Goal: Download file/media

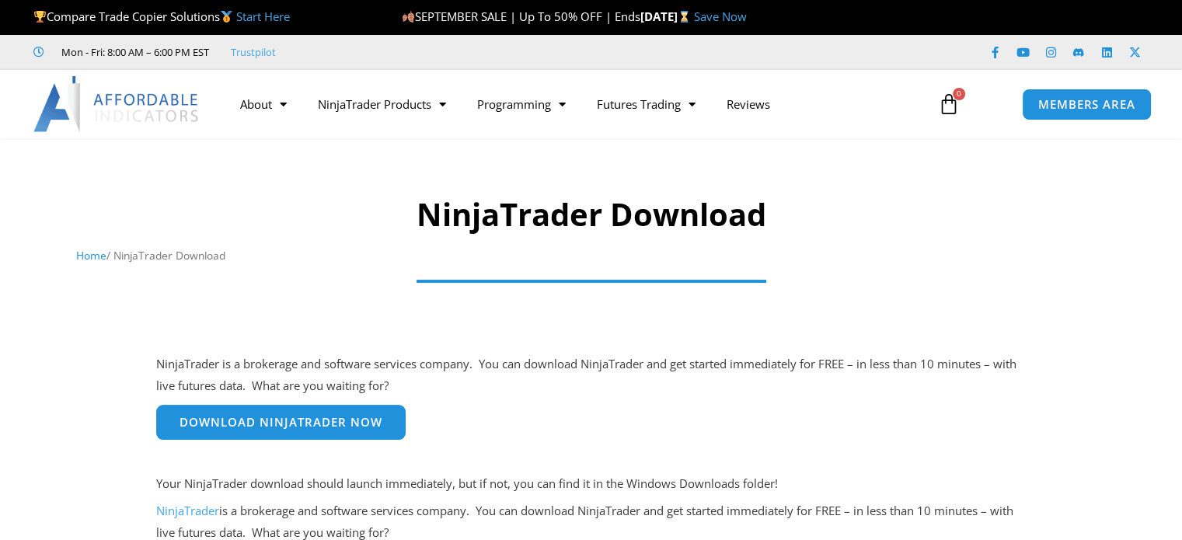
click at [305, 426] on span "Download NinjaTrader Now" at bounding box center [280, 422] width 203 height 12
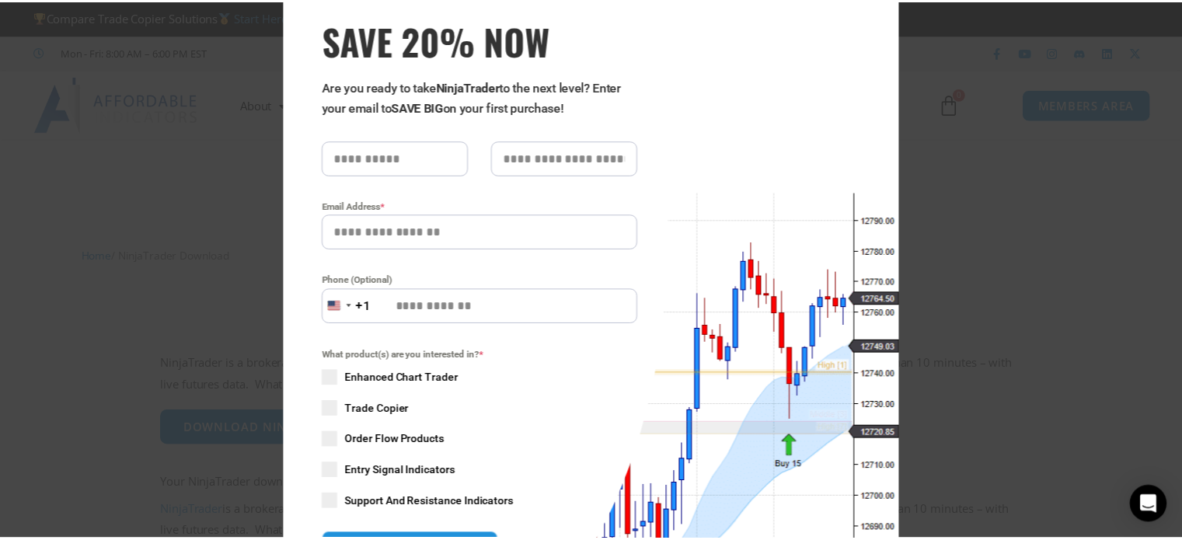
scroll to position [295, 0]
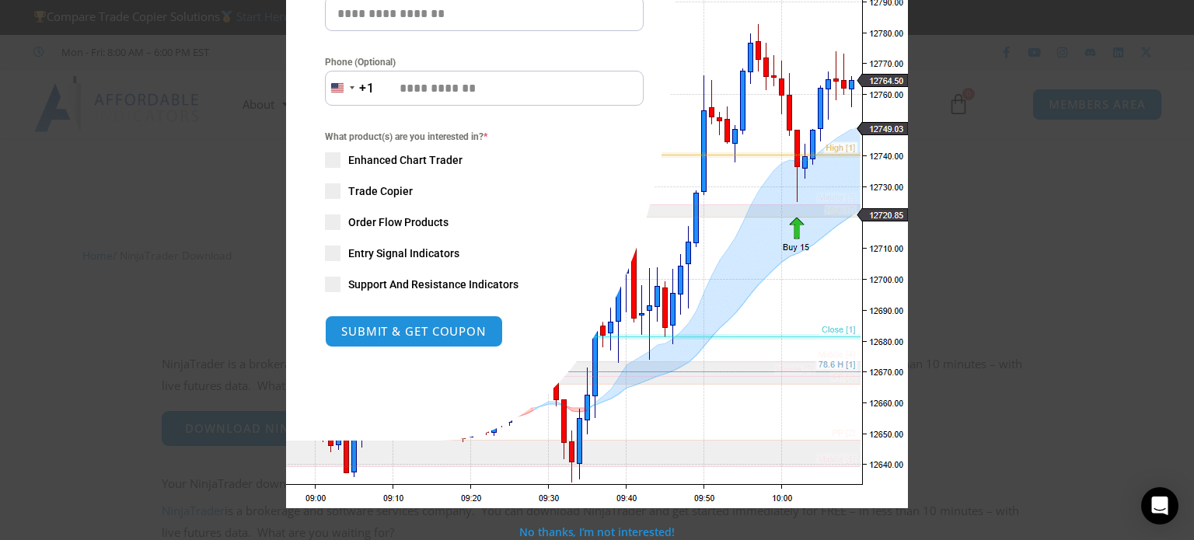
click at [120, 110] on div "Close this module SAVE 20% NOW Are you ready to take NinjaTrader to the next le…" at bounding box center [597, 270] width 1194 height 540
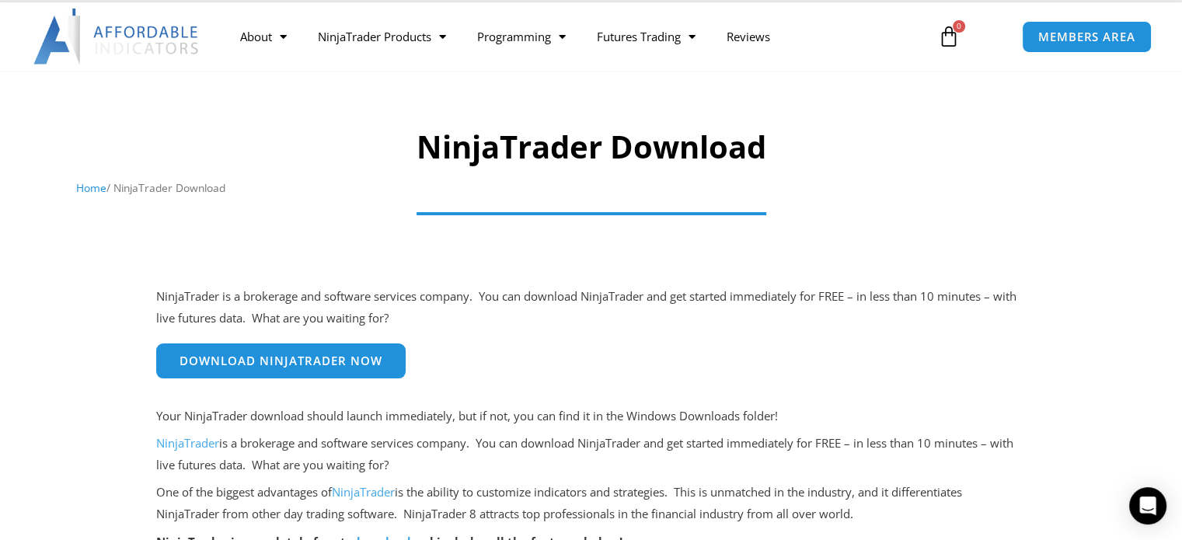
scroll to position [311, 0]
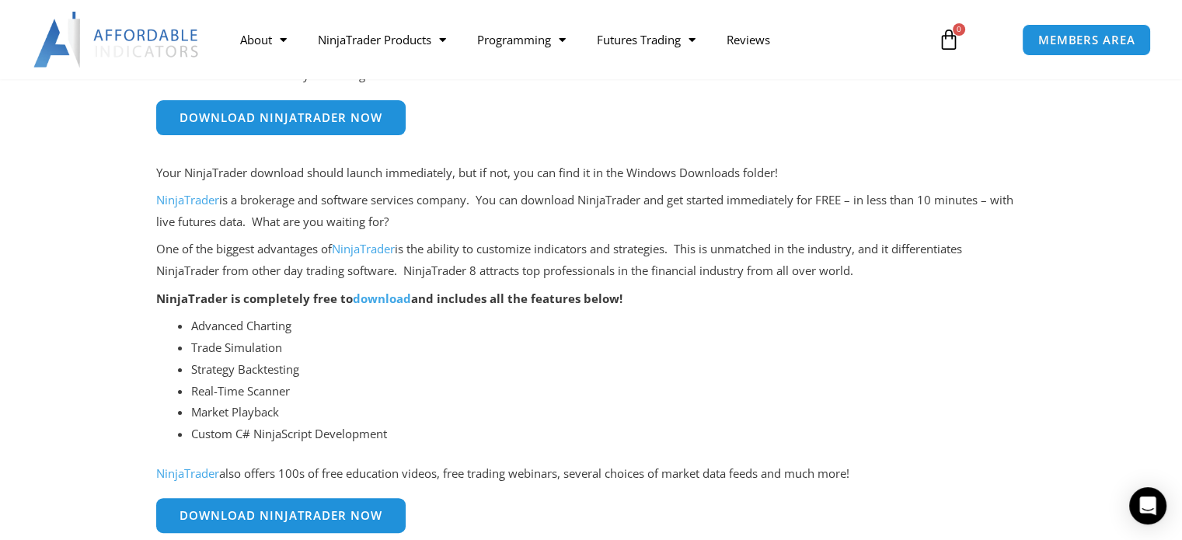
click at [376, 297] on link "download" at bounding box center [382, 299] width 58 height 16
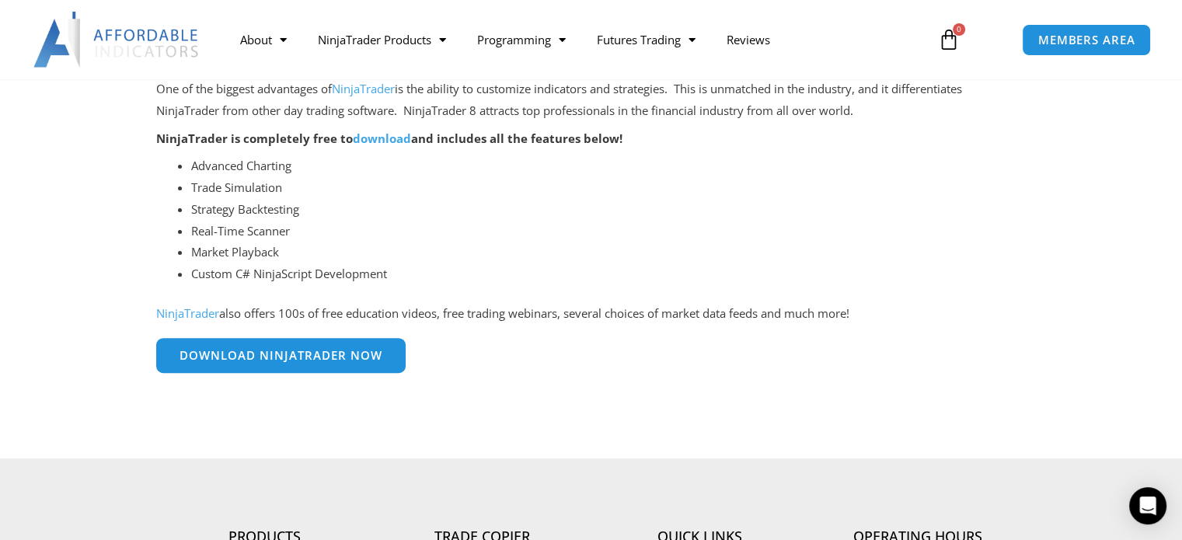
scroll to position [855, 0]
